Goal: Task Accomplishment & Management: Use online tool/utility

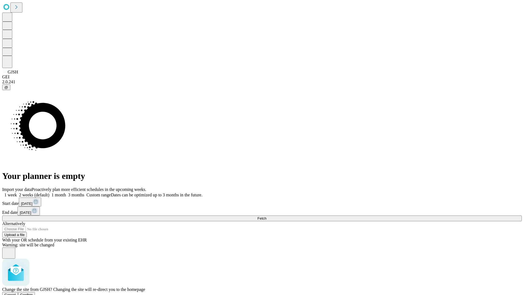
click at [33, 293] on span "Confirm" at bounding box center [26, 295] width 13 height 4
click at [49, 193] on label "2 weeks (default)" at bounding box center [33, 195] width 32 height 5
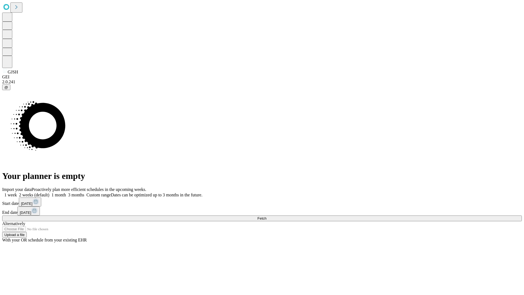
click at [267, 216] on span "Fetch" at bounding box center [262, 218] width 9 height 4
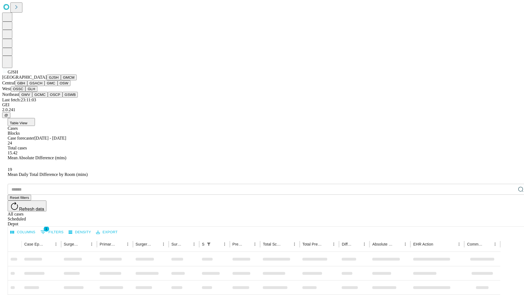
click at [61, 80] on button "GMCM" at bounding box center [69, 78] width 16 height 6
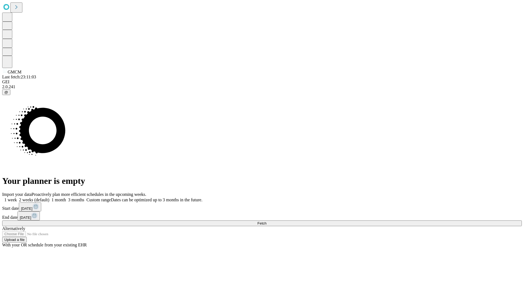
click at [49, 197] on label "2 weeks (default)" at bounding box center [33, 199] width 32 height 5
click at [267, 221] on span "Fetch" at bounding box center [262, 223] width 9 height 4
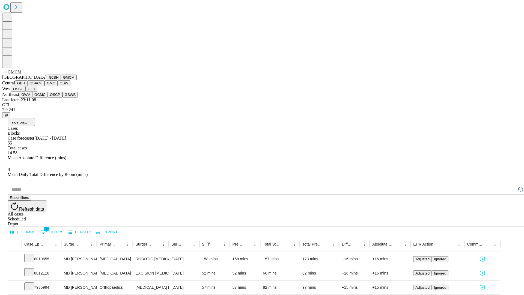
click at [27, 86] on button "GBH" at bounding box center [21, 83] width 12 height 6
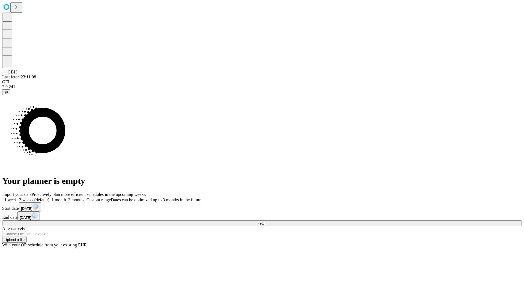
click at [49, 197] on label "2 weeks (default)" at bounding box center [33, 199] width 32 height 5
click at [267, 221] on span "Fetch" at bounding box center [262, 223] width 9 height 4
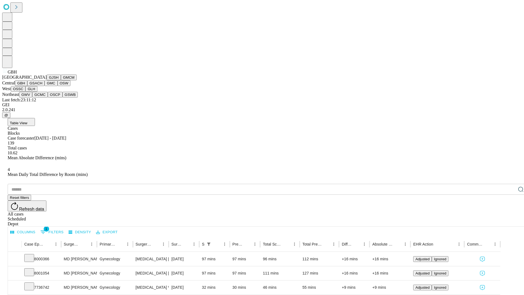
click at [42, 86] on button "GSACH" at bounding box center [35, 83] width 17 height 6
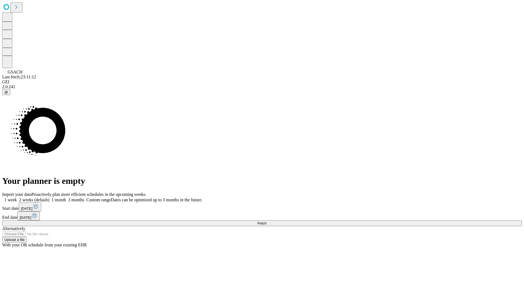
click at [49, 197] on label "2 weeks (default)" at bounding box center [33, 199] width 32 height 5
click at [267, 221] on span "Fetch" at bounding box center [262, 223] width 9 height 4
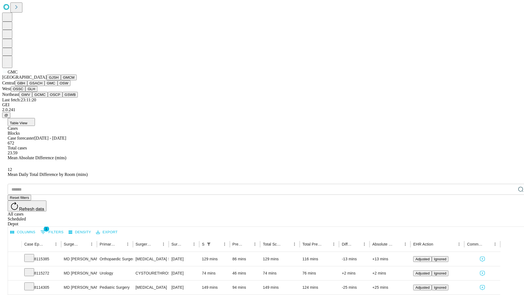
click at [58, 86] on button "OSW" at bounding box center [64, 83] width 13 height 6
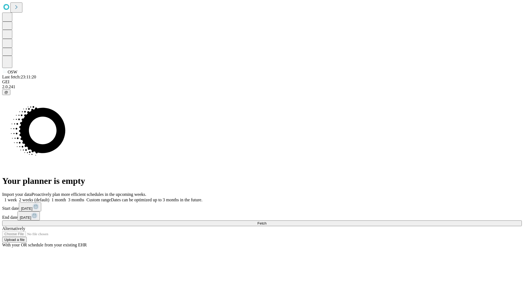
click at [49, 197] on label "2 weeks (default)" at bounding box center [33, 199] width 32 height 5
click at [267, 221] on span "Fetch" at bounding box center [262, 223] width 9 height 4
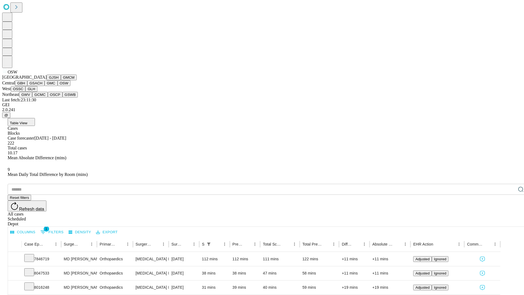
click at [26, 92] on button "OSSC" at bounding box center [18, 89] width 15 height 6
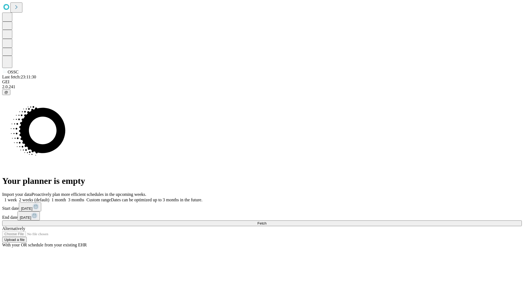
click at [49, 197] on label "2 weeks (default)" at bounding box center [33, 199] width 32 height 5
click at [267, 221] on span "Fetch" at bounding box center [262, 223] width 9 height 4
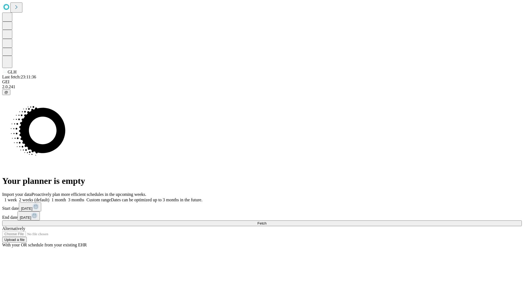
click at [49, 197] on label "2 weeks (default)" at bounding box center [33, 199] width 32 height 5
click at [267, 221] on span "Fetch" at bounding box center [262, 223] width 9 height 4
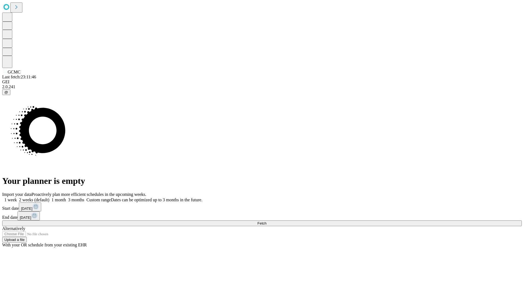
click at [267, 221] on span "Fetch" at bounding box center [262, 223] width 9 height 4
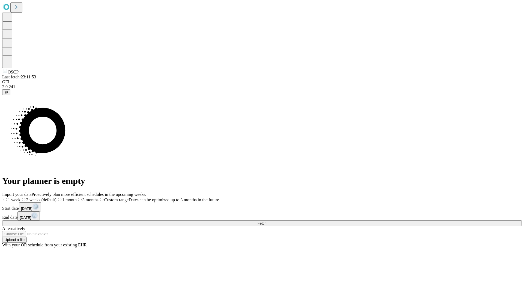
click at [57, 197] on label "2 weeks (default)" at bounding box center [38, 199] width 36 height 5
click at [267, 221] on span "Fetch" at bounding box center [262, 223] width 9 height 4
